Goal: Task Accomplishment & Management: Use online tool/utility

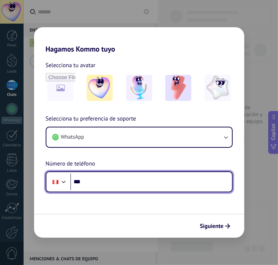
click at [141, 176] on input "***" at bounding box center [151, 181] width 162 height 17
click at [129, 180] on input "***" at bounding box center [151, 181] width 162 height 17
paste input "**********"
type input "**********"
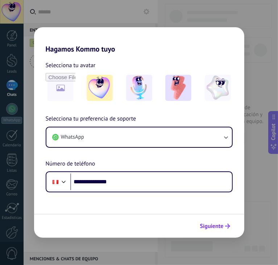
click at [209, 227] on span "Siguiente" at bounding box center [212, 226] width 24 height 5
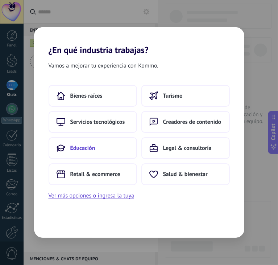
click at [82, 150] on span "Educación" at bounding box center [82, 147] width 25 height 7
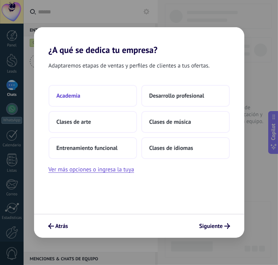
click at [89, 97] on button "Academia" at bounding box center [93, 96] width 89 height 22
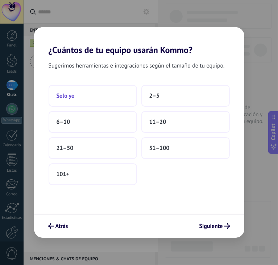
click at [135, 95] on button "Solo yo" at bounding box center [93, 96] width 89 height 22
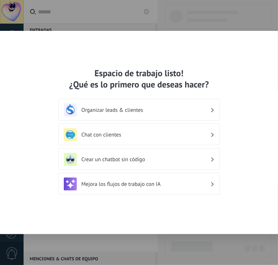
click at [105, 135] on h3 "Chat con clientes" at bounding box center [146, 134] width 129 height 7
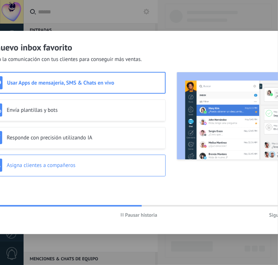
click at [71, 159] on div "Asigna clientes a compañeros" at bounding box center [75, 165] width 173 height 13
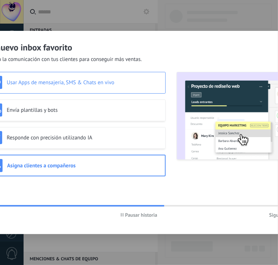
click at [64, 85] on h3 "Usar Apps de mensajería, SMS & Chats en vivo" at bounding box center [84, 82] width 155 height 7
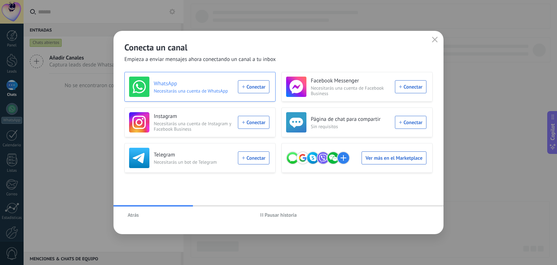
click at [250, 86] on div "WhatsApp Necesitarás una cuenta de WhatsApp Conectar" at bounding box center [199, 87] width 140 height 20
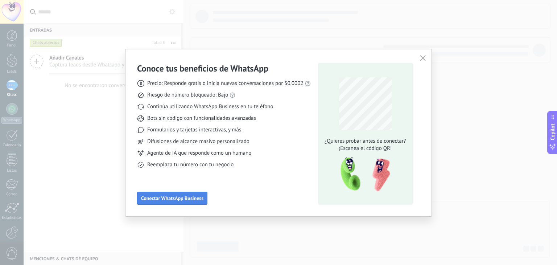
click at [174, 198] on span "Conectar WhatsApp Business" at bounding box center [172, 198] width 62 height 5
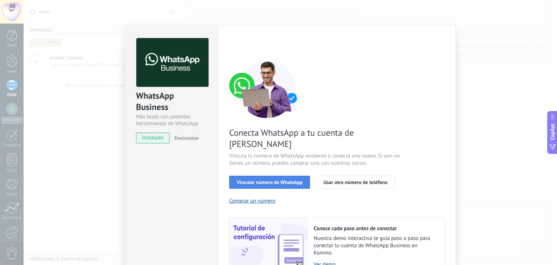
click at [261, 180] on span "Vincular número de WhatsApp" at bounding box center [270, 182] width 66 height 5
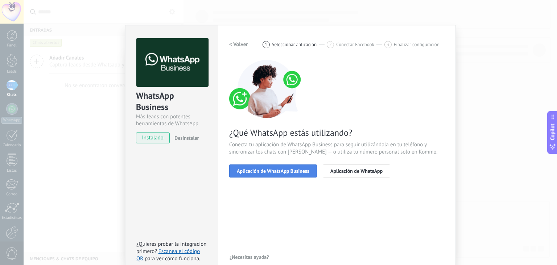
click at [278, 172] on span "Aplicación de WhatsApp Business" at bounding box center [273, 170] width 73 height 5
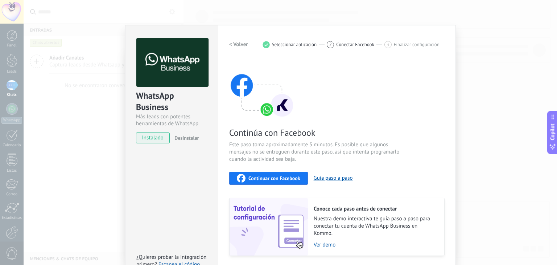
click at [278, 176] on button "Continuar con Facebook" at bounding box center [268, 178] width 79 height 13
click at [196, 192] on div "WhatsApp Business Más leads con potentes herramientas de WhatsApp instalado Des…" at bounding box center [171, 157] width 93 height 264
click at [275, 179] on span "Continuar con Facebook" at bounding box center [275, 178] width 52 height 5
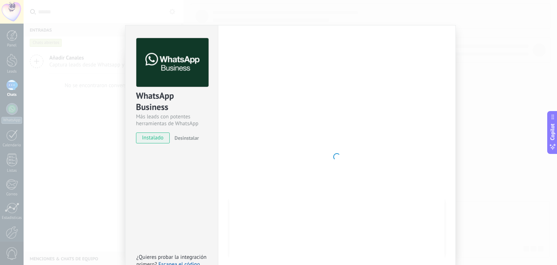
click at [278, 92] on div at bounding box center [337, 156] width 216 height 237
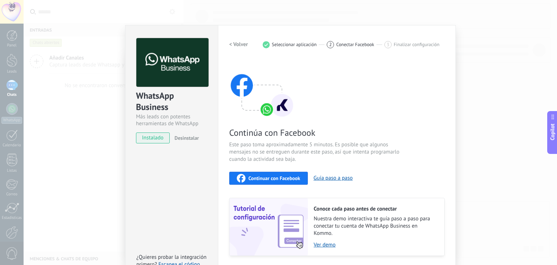
click at [278, 177] on span "Continuar con Facebook" at bounding box center [275, 178] width 52 height 5
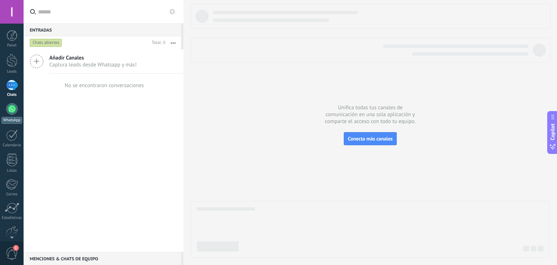
click at [12, 113] on div at bounding box center [12, 109] width 12 height 12
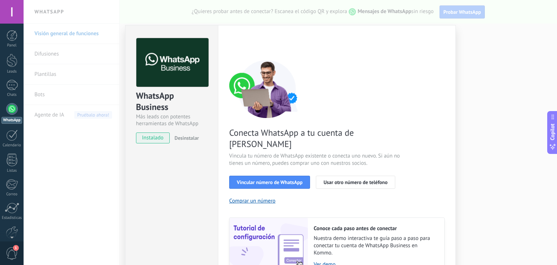
click at [466, 47] on div "WhatsApp Business Más leads con potentes herramientas de WhatsApp instalado Des…" at bounding box center [291, 132] width 534 height 265
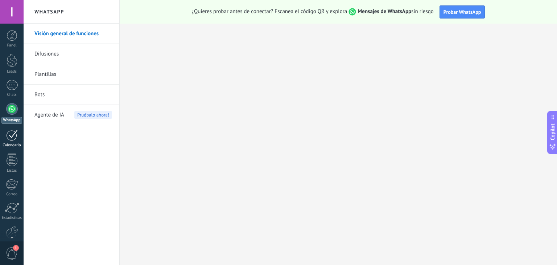
click at [13, 134] on div at bounding box center [12, 135] width 12 height 11
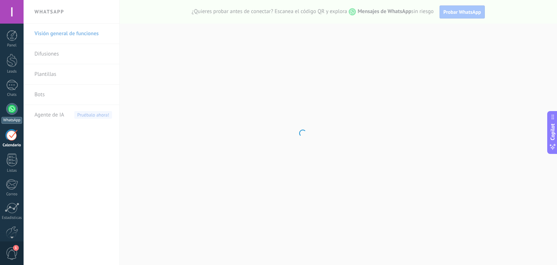
click at [13, 112] on div at bounding box center [12, 109] width 12 height 12
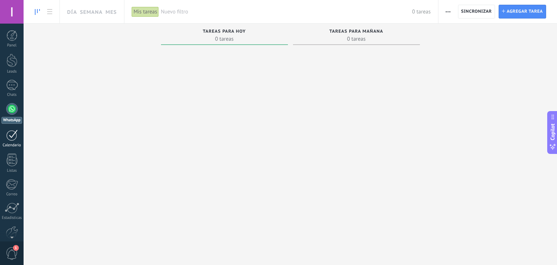
click at [12, 131] on div at bounding box center [12, 135] width 12 height 11
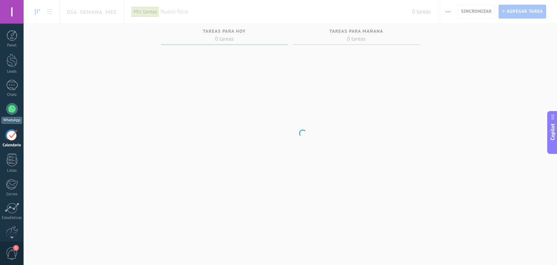
click at [13, 111] on div at bounding box center [12, 109] width 12 height 12
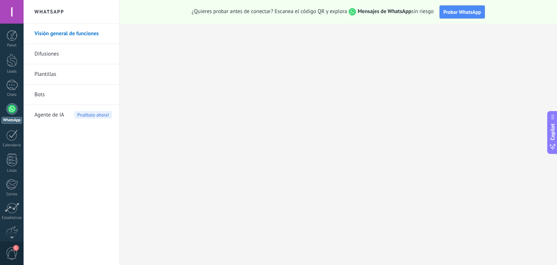
click at [78, 54] on link "Difusiones" at bounding box center [73, 54] width 78 height 20
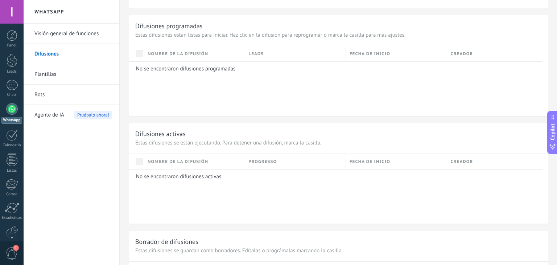
scroll to position [327, 0]
